Goal: Information Seeking & Learning: Check status

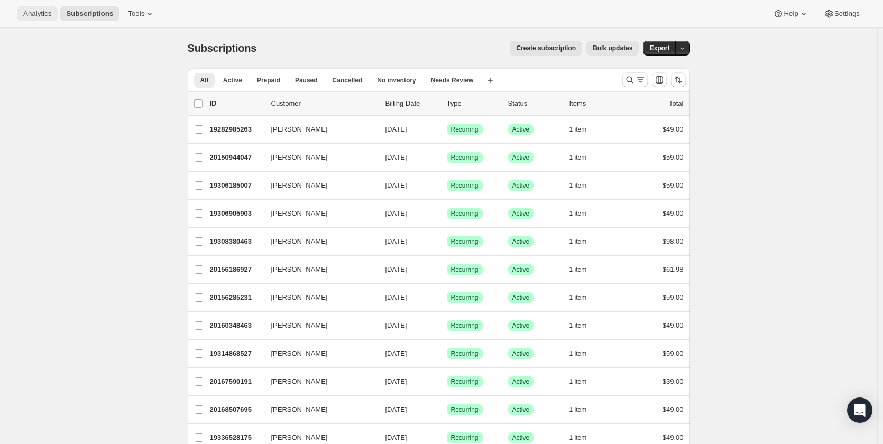
click at [30, 14] on span "Analytics" at bounding box center [37, 14] width 28 height 8
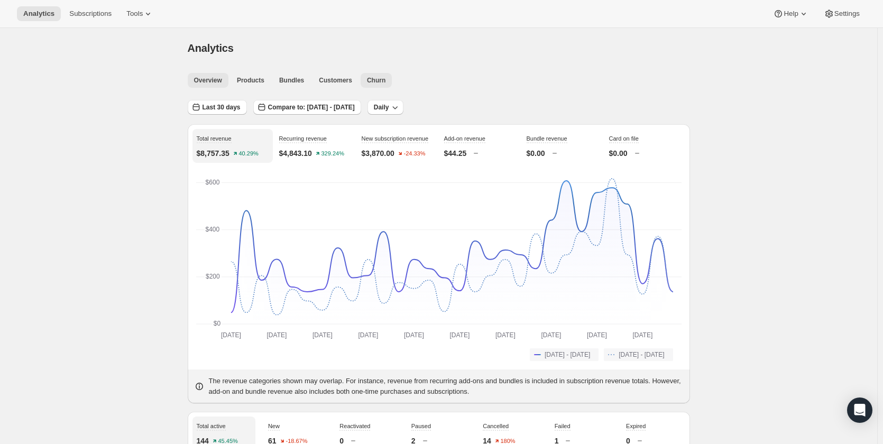
click at [379, 79] on span "Churn" at bounding box center [376, 80] width 19 height 8
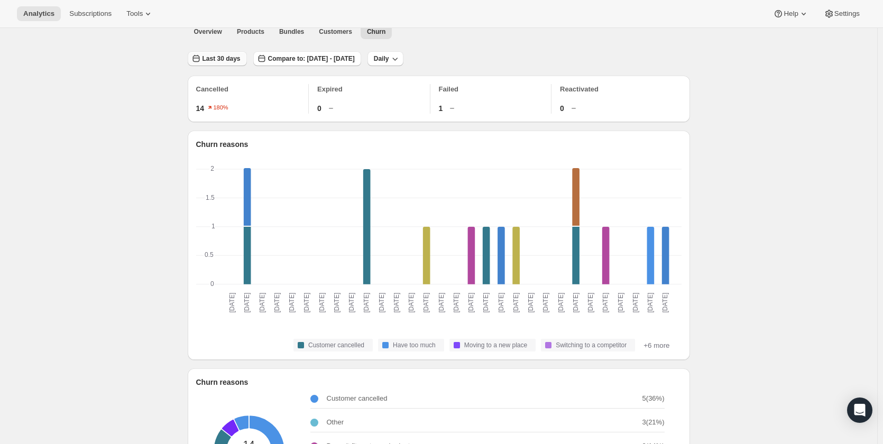
scroll to position [49, 0]
click at [236, 54] on span "Last 30 days" at bounding box center [221, 58] width 38 height 8
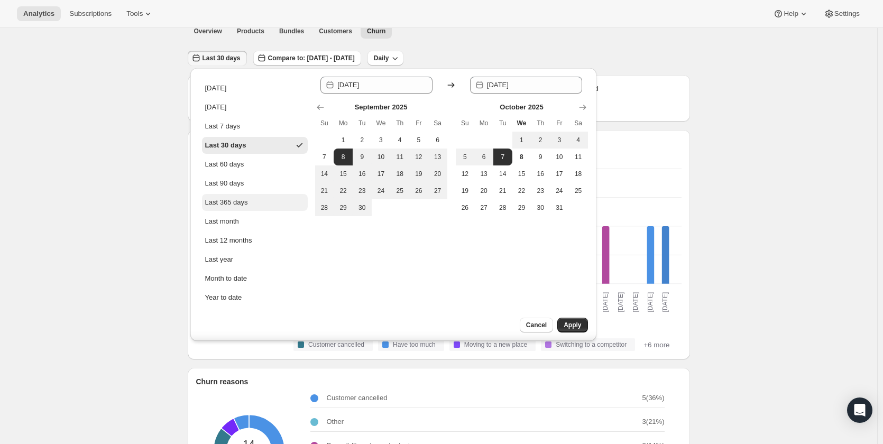
click at [233, 205] on div "Last 365 days" at bounding box center [226, 202] width 43 height 11
type input "[DATE]"
click at [569, 319] on button "Apply" at bounding box center [572, 325] width 30 height 15
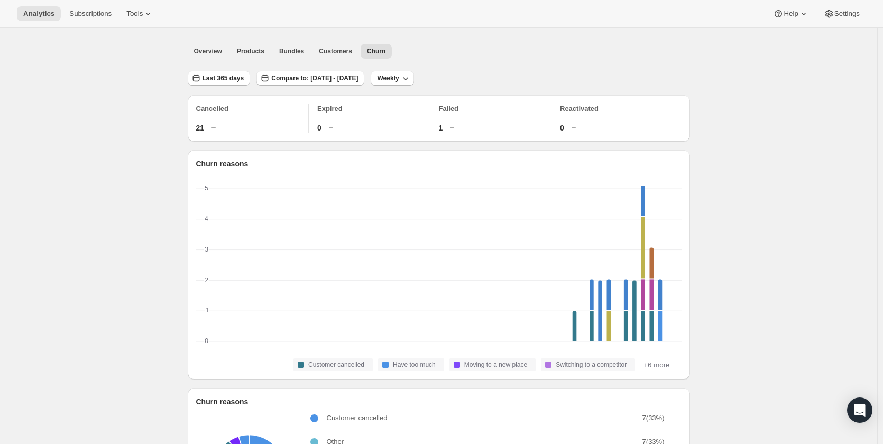
scroll to position [0, 0]
